Goal: Use online tool/utility: Utilize a website feature to perform a specific function

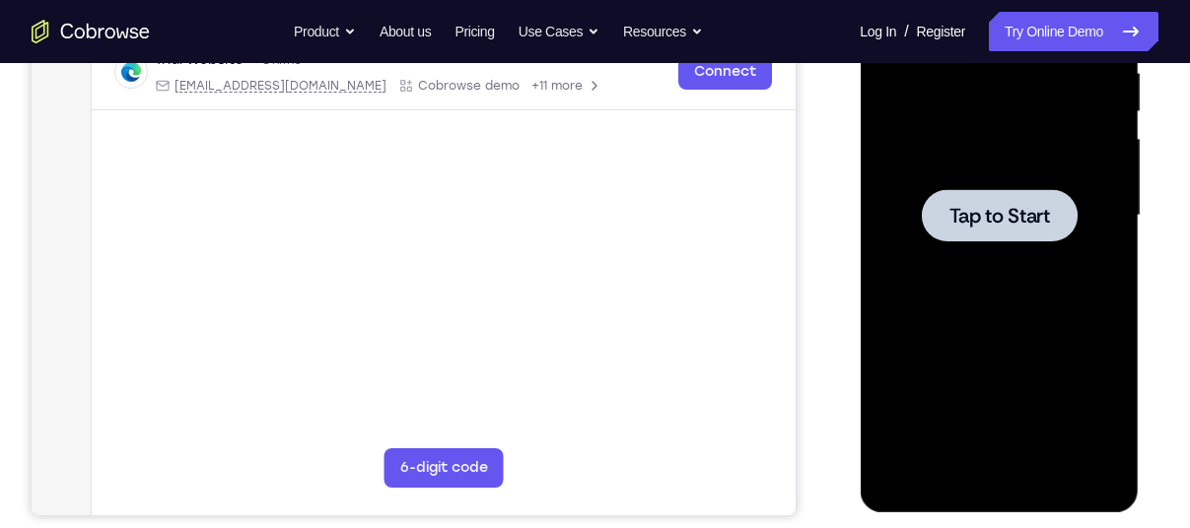
scroll to position [402, 0]
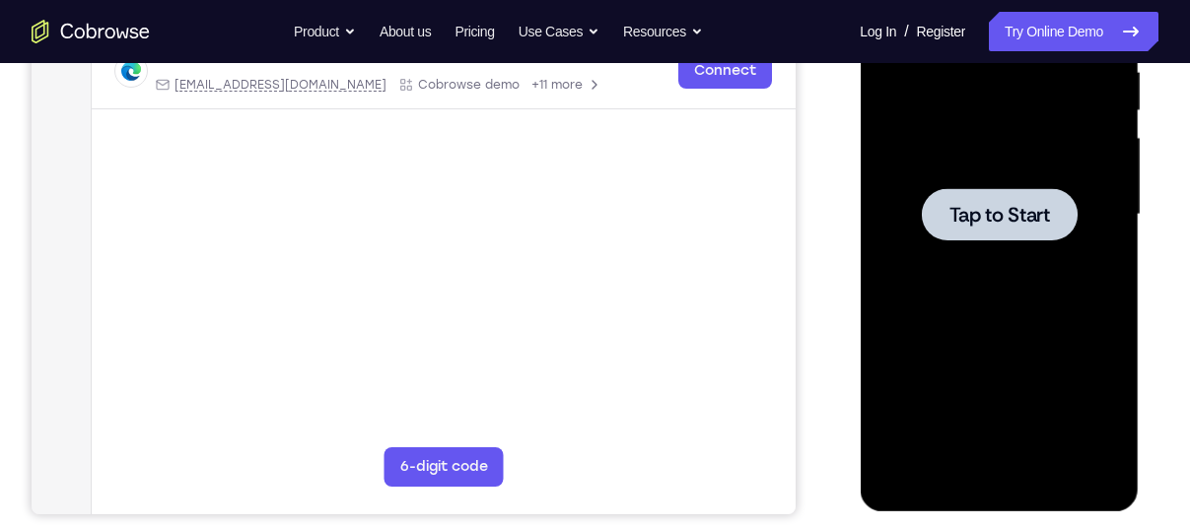
click at [984, 205] on span "Tap to Start" at bounding box center [998, 215] width 101 height 20
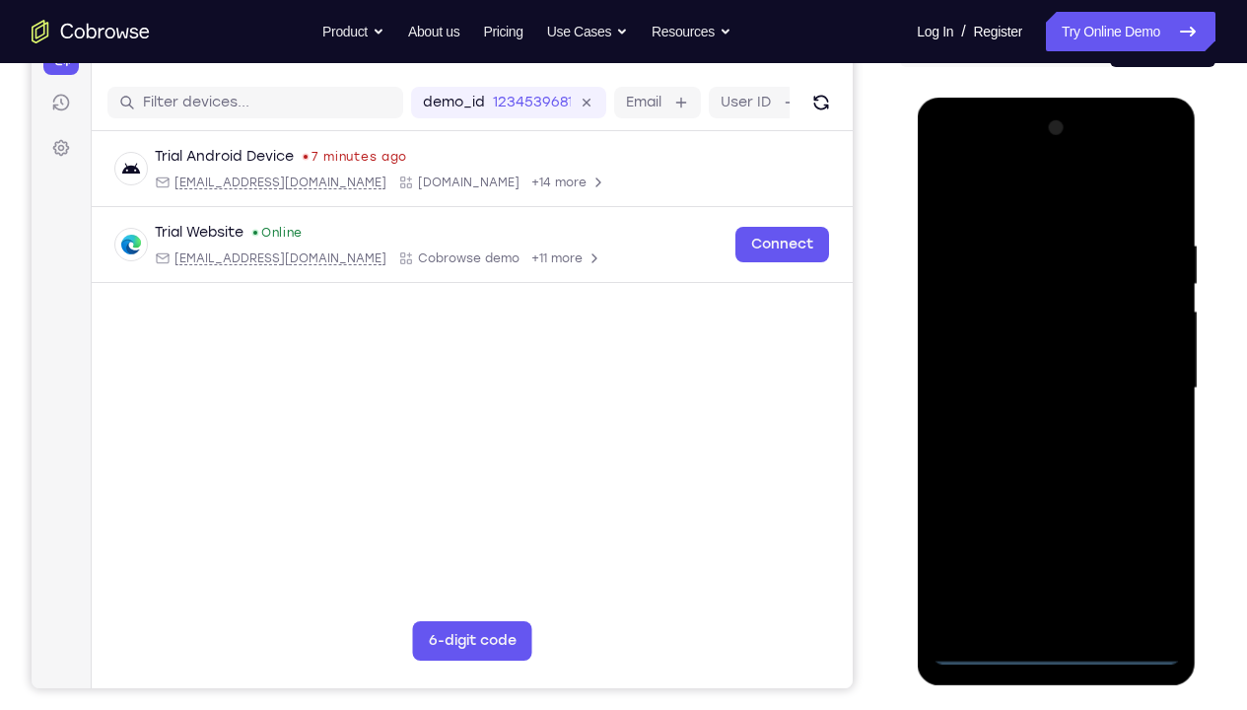
scroll to position [230, 0]
click at [1062, 527] on div at bounding box center [1056, 387] width 248 height 552
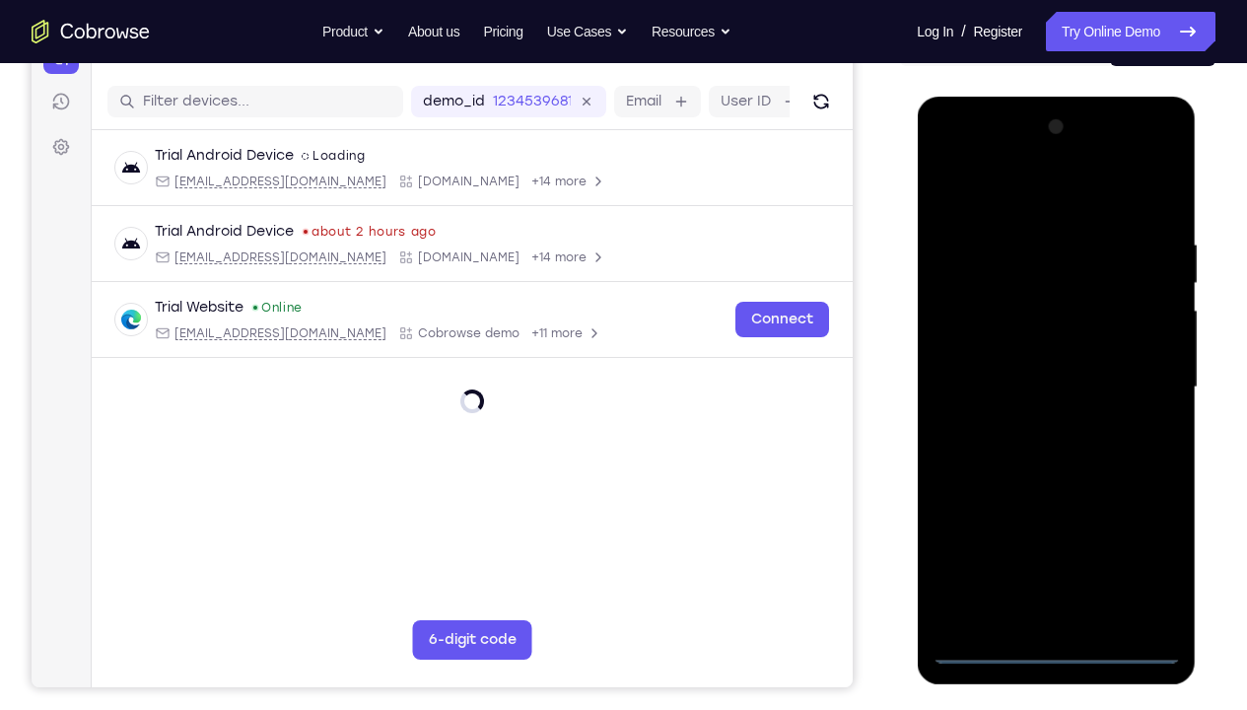
click at [1149, 527] on div at bounding box center [1056, 387] width 248 height 552
click at [1143, 527] on div at bounding box center [1056, 387] width 248 height 552
click at [1135, 527] on div at bounding box center [1056, 387] width 248 height 552
click at [965, 142] on div at bounding box center [1056, 387] width 248 height 552
click at [1134, 371] on div at bounding box center [1056, 387] width 248 height 552
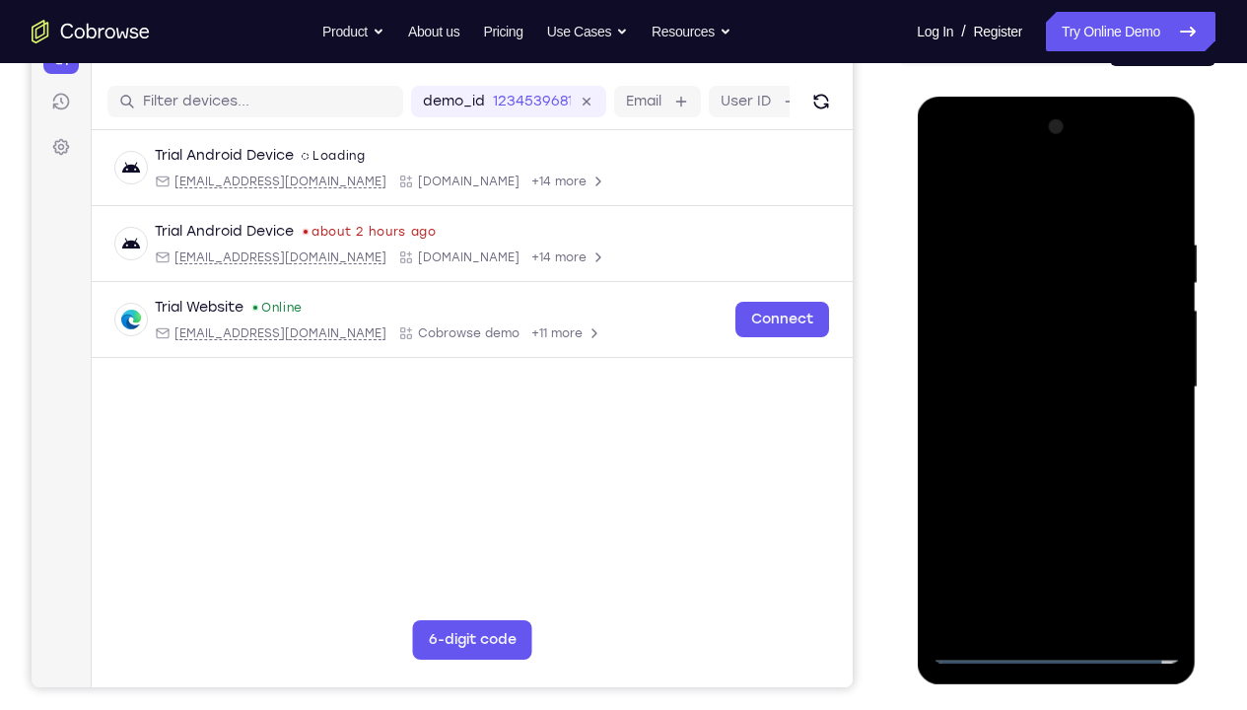
click at [1036, 416] on div at bounding box center [1056, 387] width 248 height 552
click at [996, 358] on div at bounding box center [1056, 387] width 248 height 552
click at [942, 468] on div at bounding box center [1056, 387] width 248 height 552
click at [953, 527] on div at bounding box center [1056, 387] width 248 height 552
click at [955, 527] on div at bounding box center [1056, 387] width 248 height 552
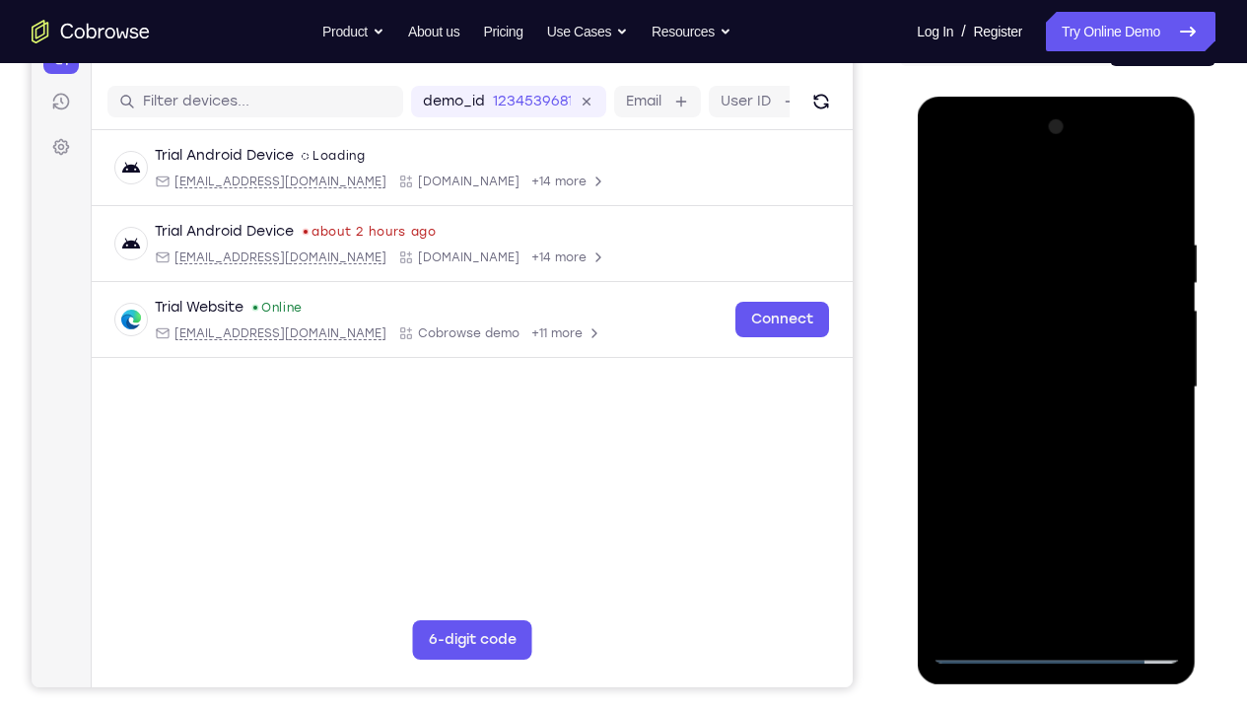
click at [1086, 527] on div at bounding box center [1056, 387] width 248 height 552
click at [951, 527] on div at bounding box center [1056, 387] width 248 height 552
click at [1077, 527] on div at bounding box center [1056, 387] width 248 height 552
click at [1126, 527] on div at bounding box center [1056, 387] width 248 height 552
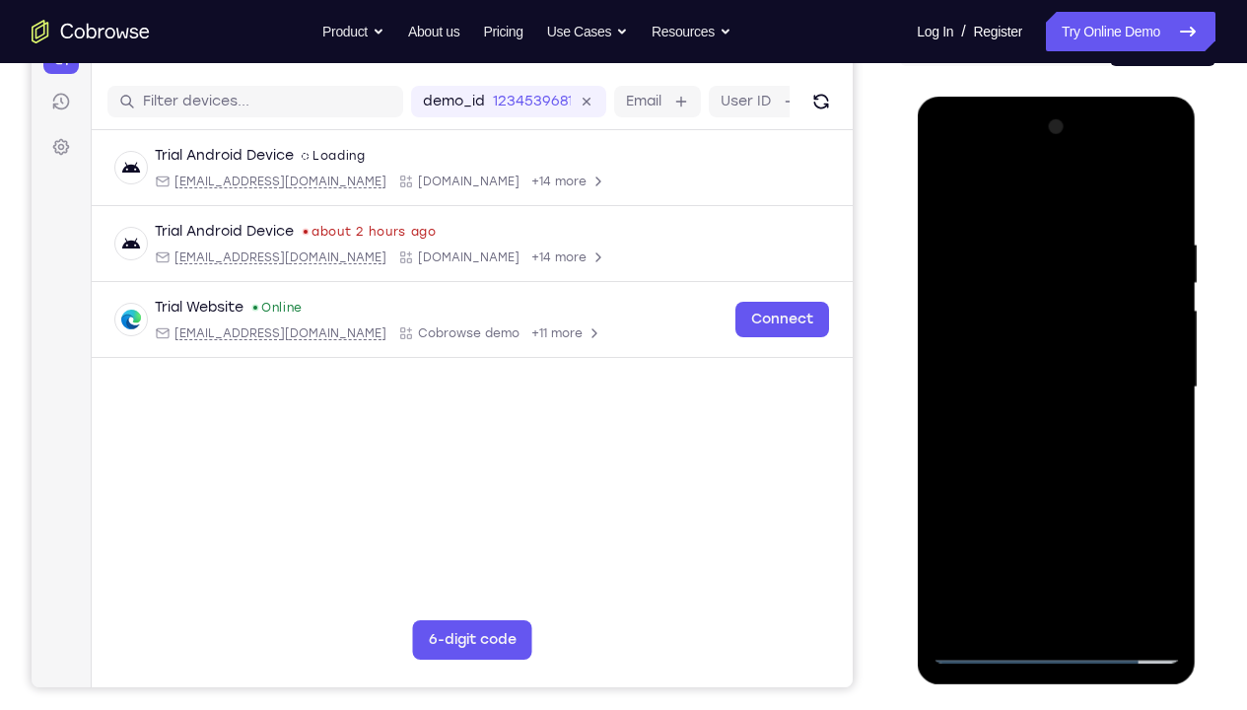
click at [1001, 506] on div at bounding box center [1056, 387] width 248 height 552
click at [1006, 527] on div at bounding box center [1056, 387] width 248 height 552
click at [950, 527] on div at bounding box center [1056, 387] width 248 height 552
click at [997, 509] on div at bounding box center [1056, 387] width 248 height 552
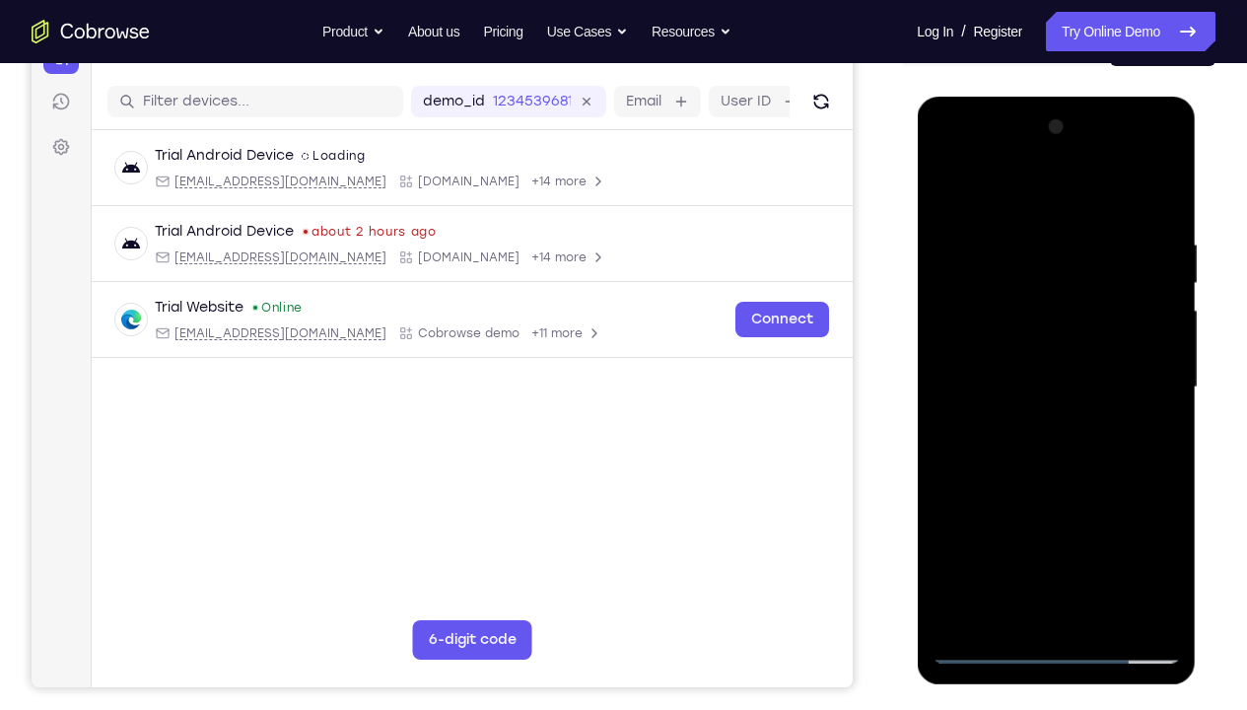
click at [1153, 527] on div at bounding box center [1056, 387] width 248 height 552
click at [1132, 527] on div at bounding box center [1056, 387] width 248 height 552
click at [1077, 527] on div at bounding box center [1056, 387] width 248 height 552
click at [1152, 527] on div at bounding box center [1056, 387] width 248 height 552
click at [960, 527] on div at bounding box center [1056, 387] width 248 height 552
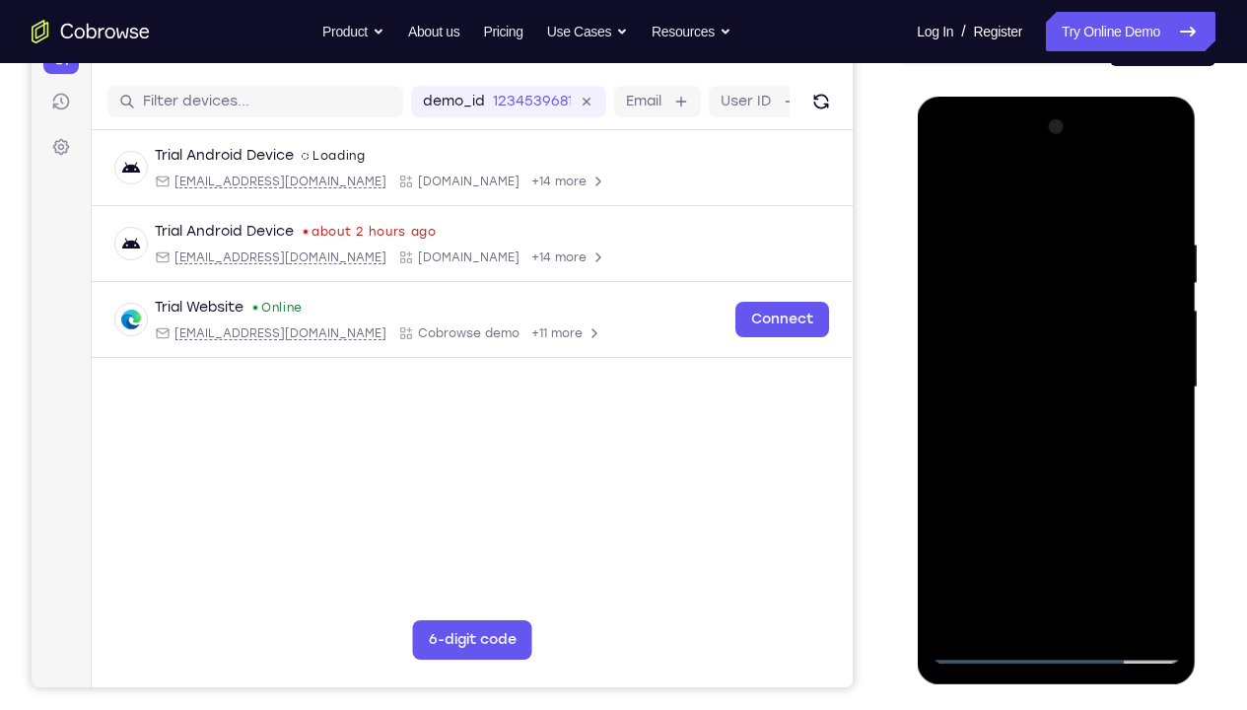
click at [971, 500] on div at bounding box center [1056, 387] width 248 height 552
click at [959, 527] on div at bounding box center [1056, 387] width 248 height 552
click at [1106, 527] on div at bounding box center [1056, 387] width 248 height 552
click at [1070, 501] on div at bounding box center [1056, 387] width 248 height 552
click at [977, 344] on div at bounding box center [1056, 387] width 248 height 552
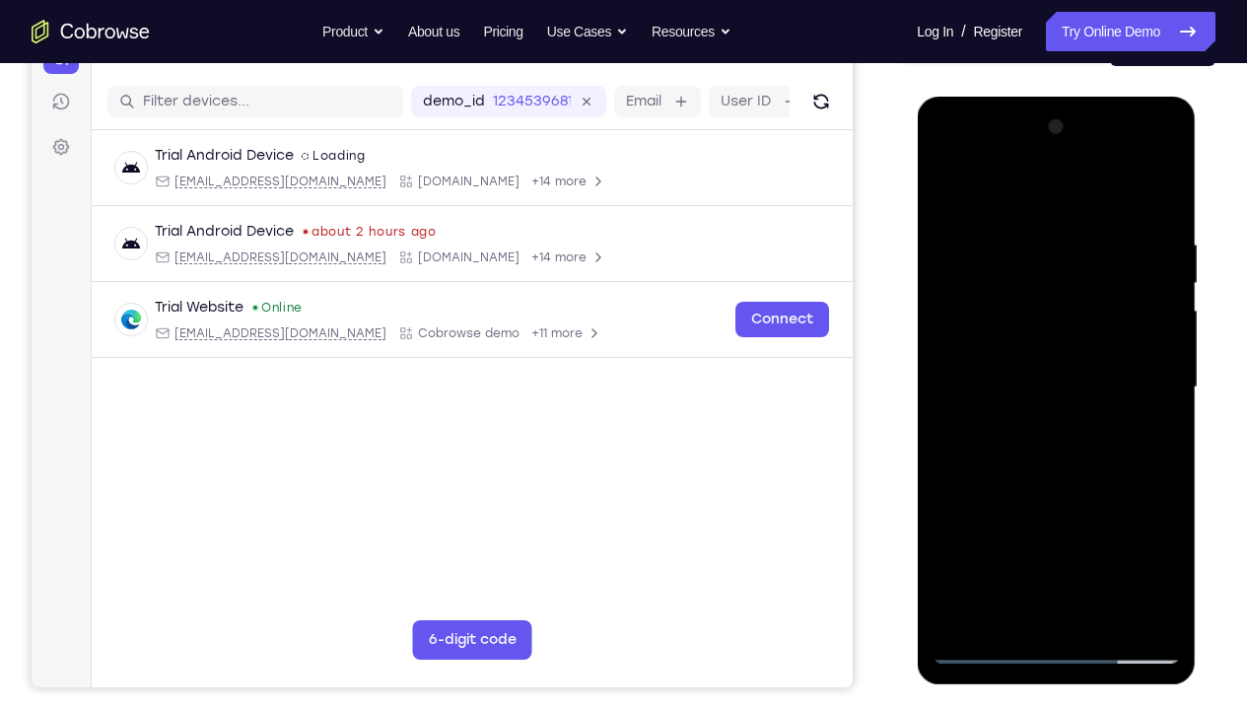
click at [953, 527] on div at bounding box center [1056, 387] width 248 height 552
click at [1034, 527] on div at bounding box center [1056, 387] width 248 height 552
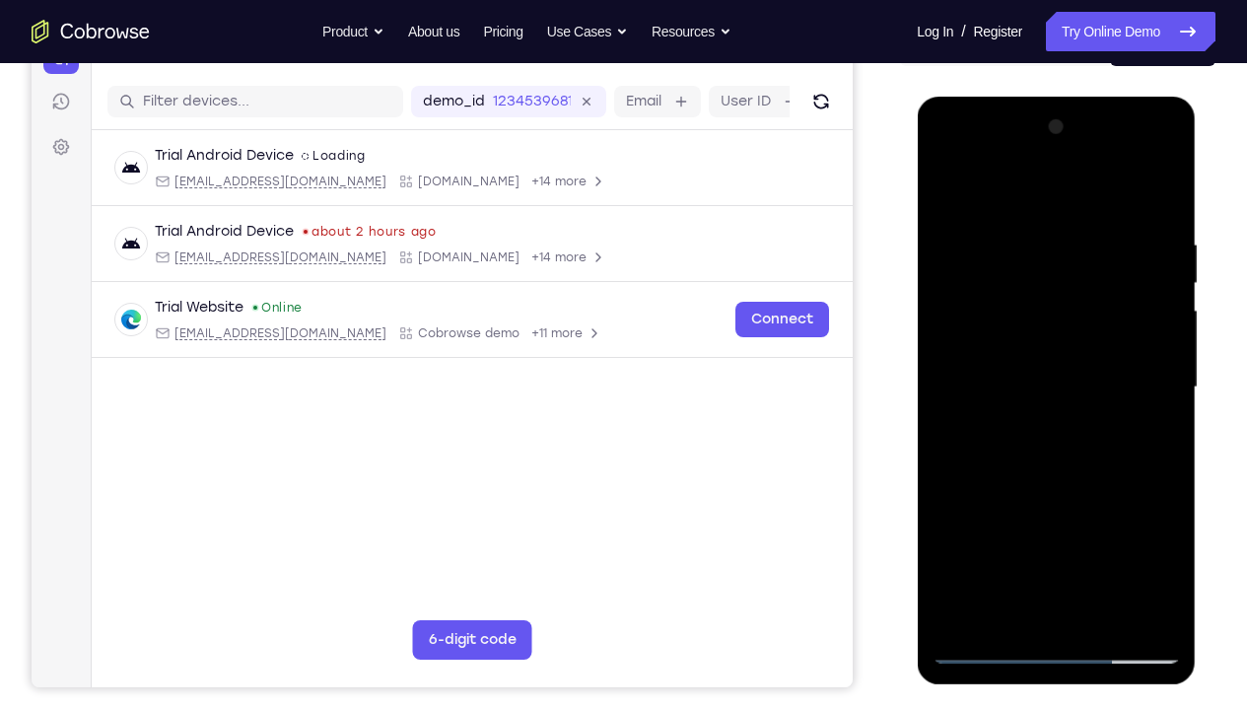
click at [1127, 527] on div at bounding box center [1056, 387] width 248 height 552
click at [1039, 381] on div at bounding box center [1056, 387] width 248 height 552
click at [1064, 452] on div at bounding box center [1056, 387] width 248 height 552
click at [1063, 440] on div at bounding box center [1056, 387] width 248 height 552
click at [1166, 474] on div at bounding box center [1056, 387] width 248 height 552
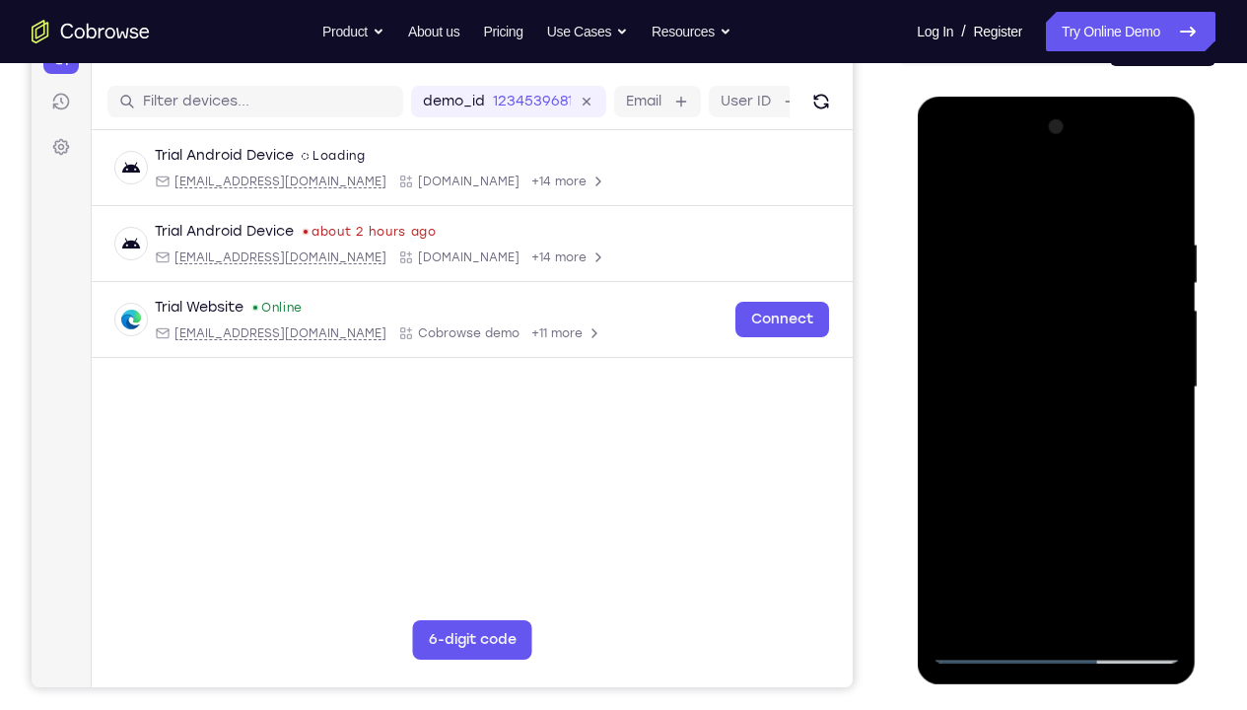
click at [1133, 478] on div at bounding box center [1056, 387] width 248 height 552
click at [1166, 467] on div at bounding box center [1056, 387] width 248 height 552
click at [1020, 228] on div at bounding box center [1056, 387] width 248 height 552
click at [1159, 189] on div at bounding box center [1056, 387] width 248 height 552
click at [1154, 191] on div at bounding box center [1056, 387] width 248 height 552
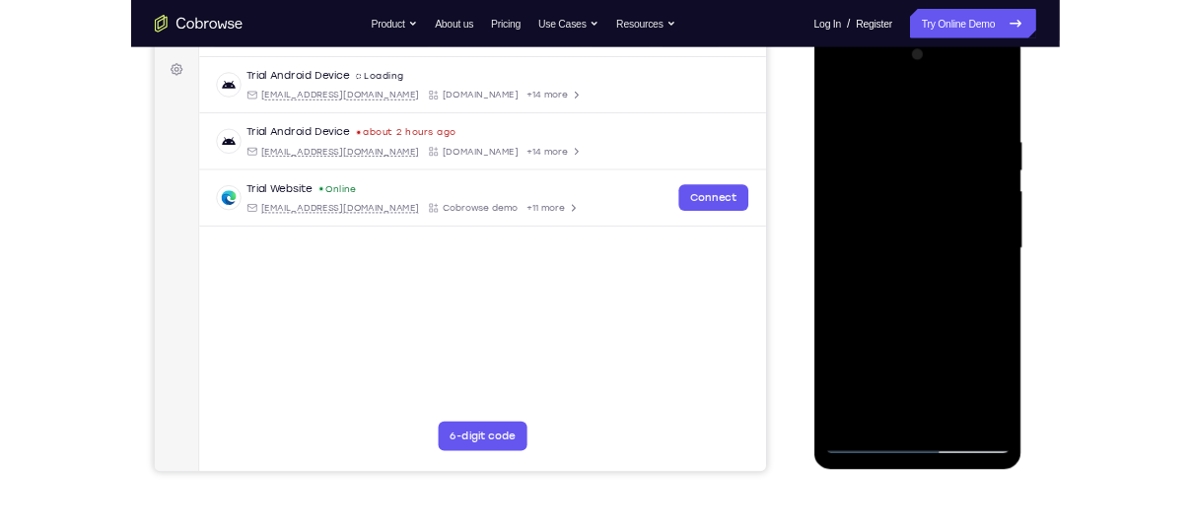
scroll to position [285, 0]
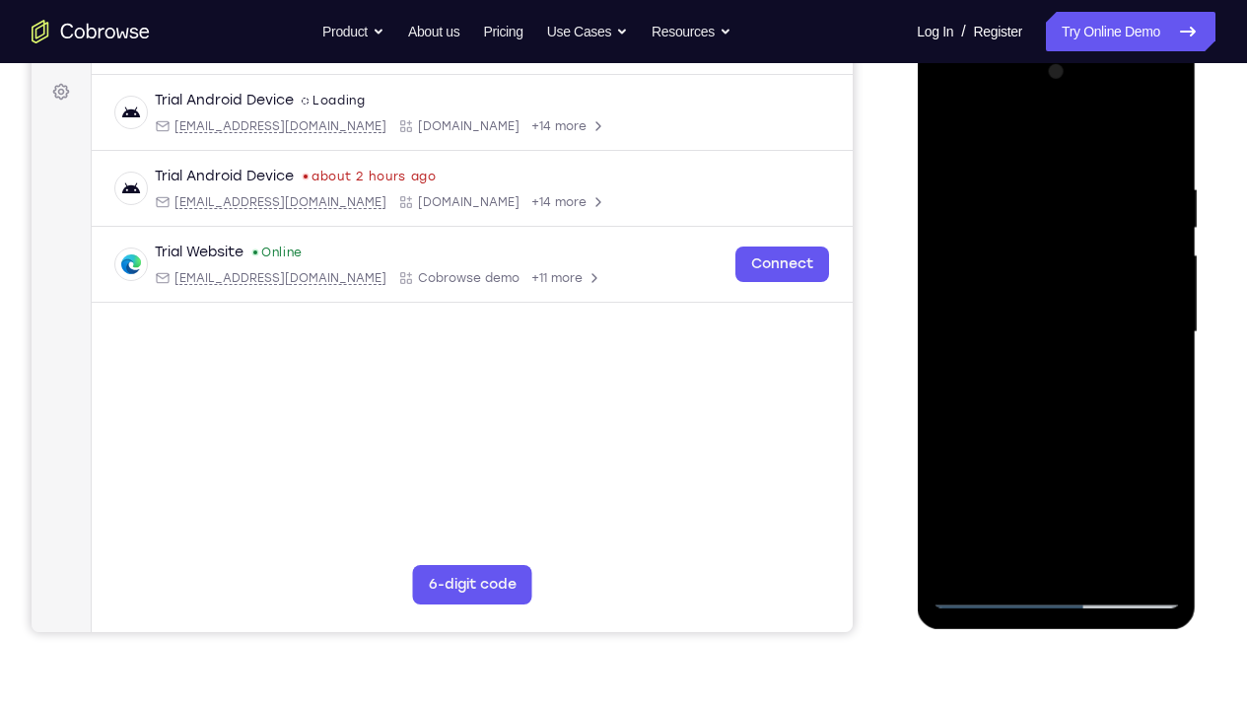
click at [1156, 141] on div at bounding box center [1056, 332] width 248 height 552
click at [1090, 504] on div at bounding box center [1056, 332] width 248 height 552
click at [1082, 397] on div at bounding box center [1056, 332] width 248 height 552
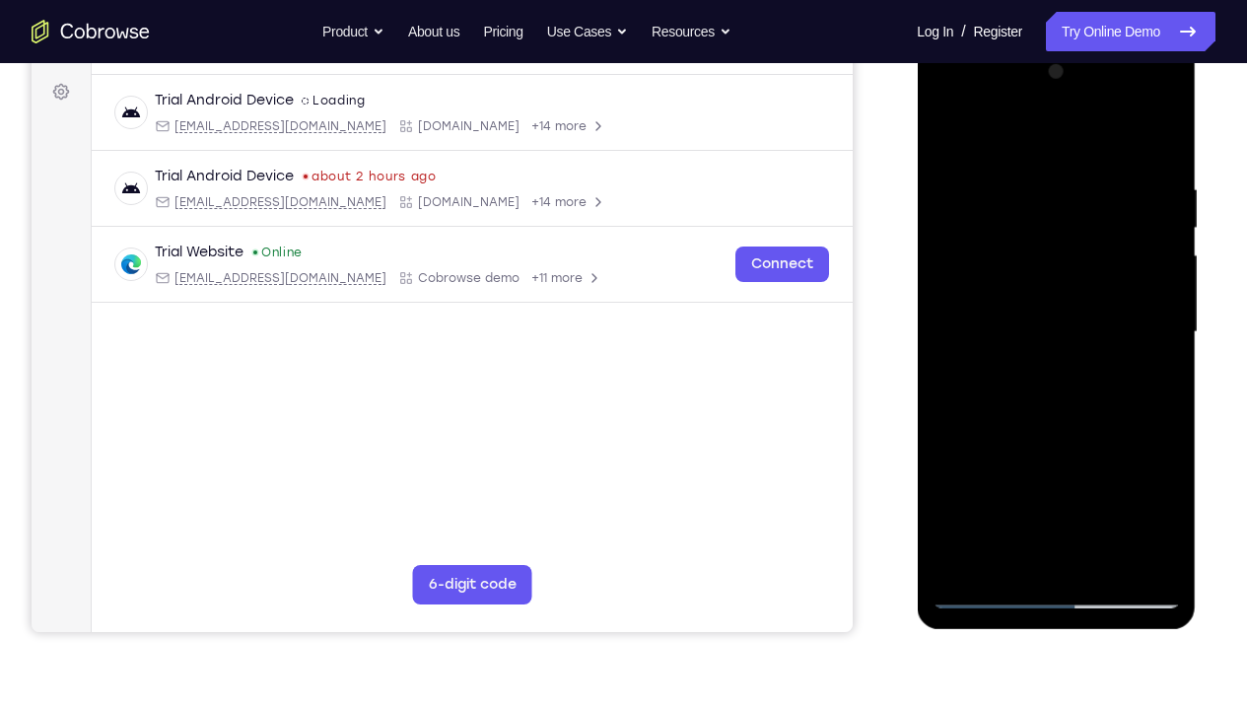
click at [1082, 397] on div at bounding box center [1056, 332] width 248 height 552
drag, startPoint x: 1085, startPoint y: 396, endPoint x: 1083, endPoint y: 288, distance: 108.4
click at [1083, 288] on div at bounding box center [1056, 332] width 248 height 552
drag, startPoint x: 1069, startPoint y: 358, endPoint x: 1061, endPoint y: 237, distance: 121.5
click at [1061, 237] on div at bounding box center [1056, 332] width 248 height 552
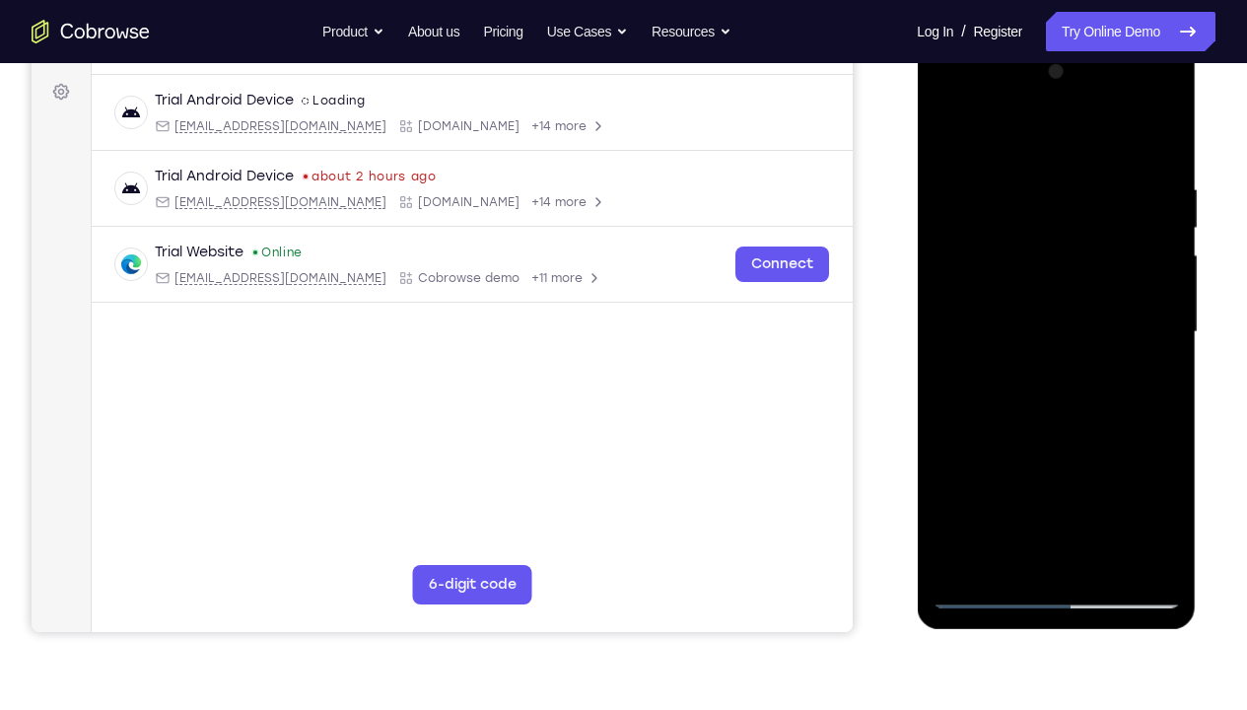
drag, startPoint x: 1058, startPoint y: 428, endPoint x: 1044, endPoint y: 247, distance: 180.9
click at [1044, 247] on div at bounding box center [1056, 332] width 248 height 552
drag, startPoint x: 1049, startPoint y: 347, endPoint x: 1079, endPoint y: 198, distance: 151.9
click at [1079, 198] on div at bounding box center [1056, 332] width 248 height 552
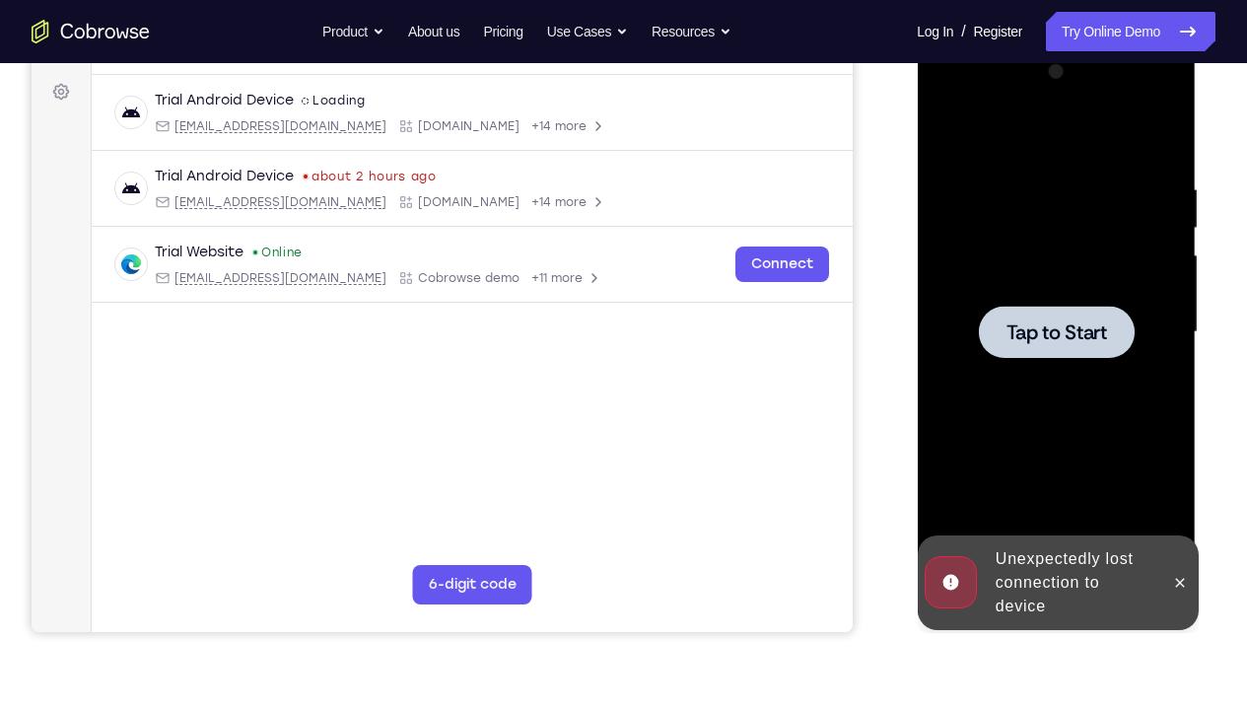
click at [1168, 125] on div at bounding box center [1056, 332] width 248 height 552
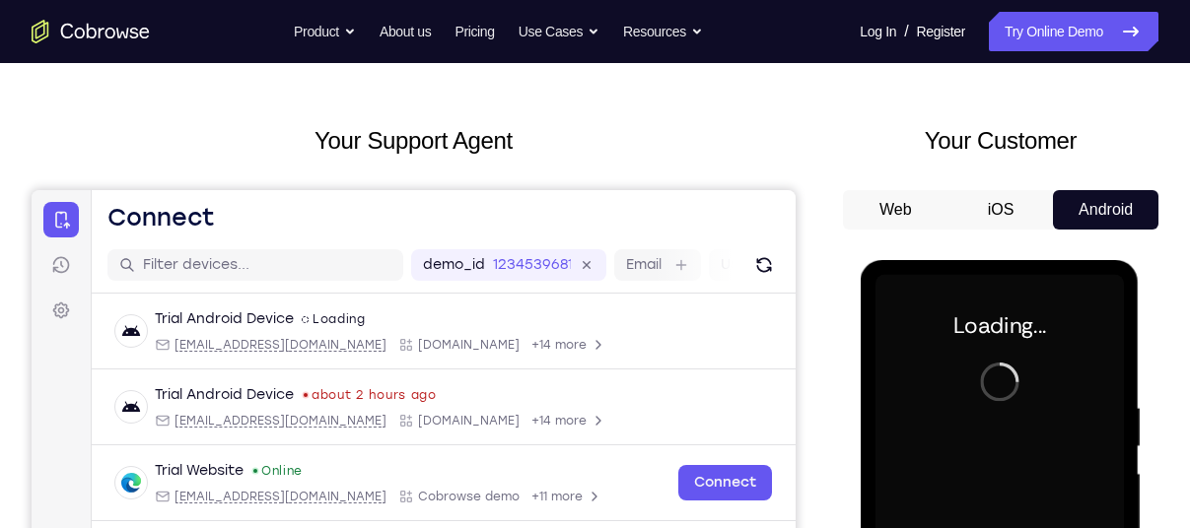
scroll to position [46, 0]
